Goal: Find specific page/section: Find specific page/section

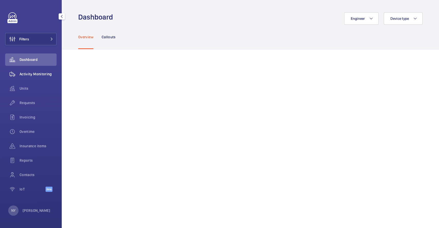
click at [54, 76] on span "Activity Monitoring" at bounding box center [38, 73] width 37 height 5
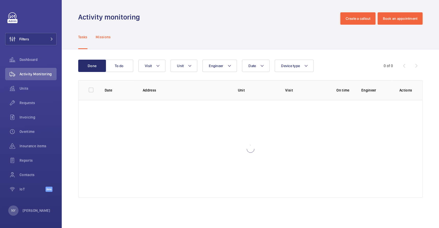
click at [107, 40] on div "Missions" at bounding box center [103, 37] width 15 height 24
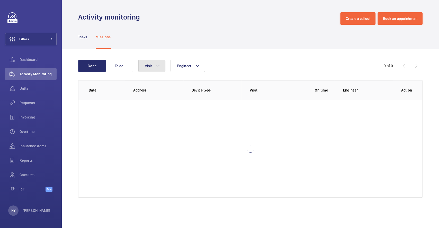
click at [148, 69] on button "Visit" at bounding box center [151, 66] width 27 height 12
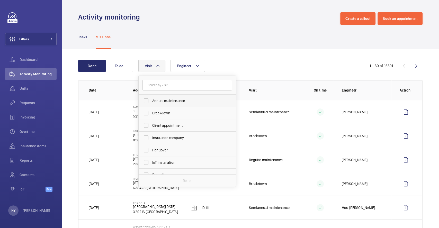
click at [154, 102] on span "Annual maintenance" at bounding box center [187, 100] width 71 height 5
click at [151, 102] on input "Annual maintenance" at bounding box center [146, 101] width 10 height 10
checkbox input "true"
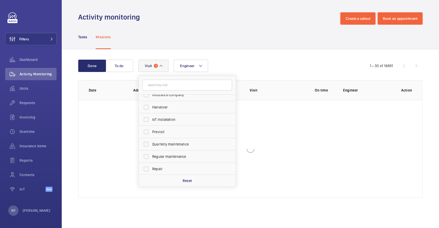
scroll to position [80, 0]
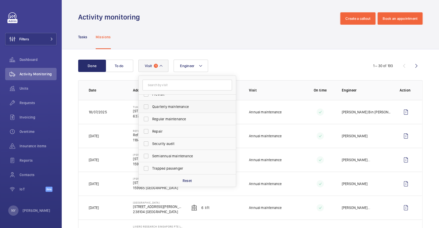
click at [156, 105] on span "Quarterly maintenance" at bounding box center [187, 106] width 71 height 5
click at [151, 105] on input "Quarterly maintenance" at bounding box center [146, 106] width 10 height 10
checkbox input "true"
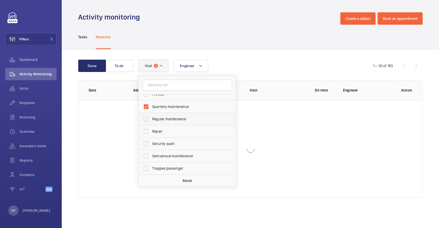
click at [160, 116] on label "Regular maintenance" at bounding box center [182, 119] width 89 height 12
click at [151, 116] on input "Regular maintenance" at bounding box center [146, 119] width 10 height 10
checkbox input "true"
click at [163, 158] on span "Semiannual maintenance" at bounding box center [187, 155] width 71 height 5
click at [151, 158] on input "Semiannual maintenance" at bounding box center [146, 156] width 10 height 10
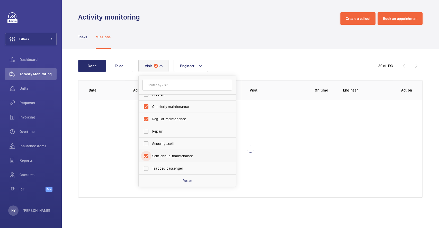
checkbox input "true"
click at [249, 58] on div "Done To do Engineer Visit 4 Annual maintenance Breakdown Client appointment Ins…" at bounding box center [250, 129] width 377 height 161
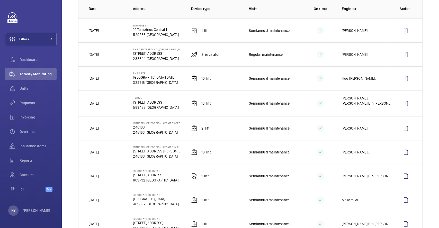
scroll to position [171, 0]
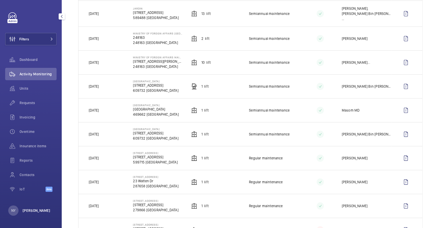
click at [23, 209] on p "[PERSON_NAME]" at bounding box center [37, 210] width 28 height 5
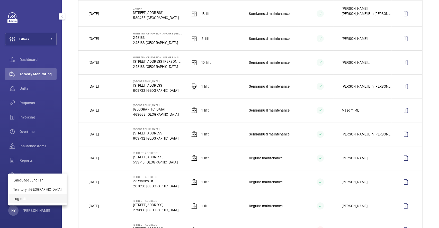
click at [33, 198] on p "Log out" at bounding box center [37, 198] width 48 height 5
